Goal: Transaction & Acquisition: Purchase product/service

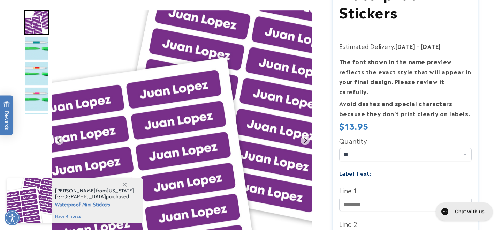
scroll to position [104, 0]
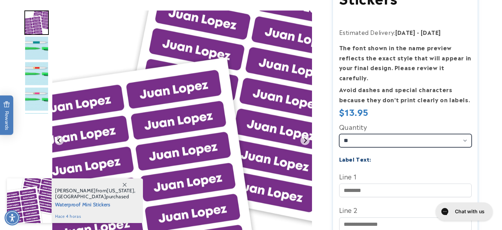
click at [384, 134] on select "** ** **" at bounding box center [405, 140] width 132 height 13
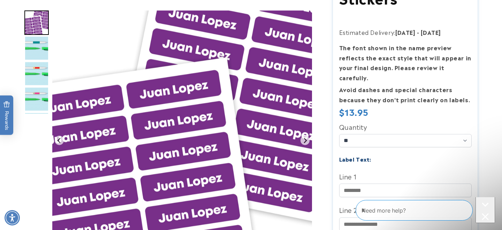
scroll to position [0, 0]
